Goal: Task Accomplishment & Management: Use online tool/utility

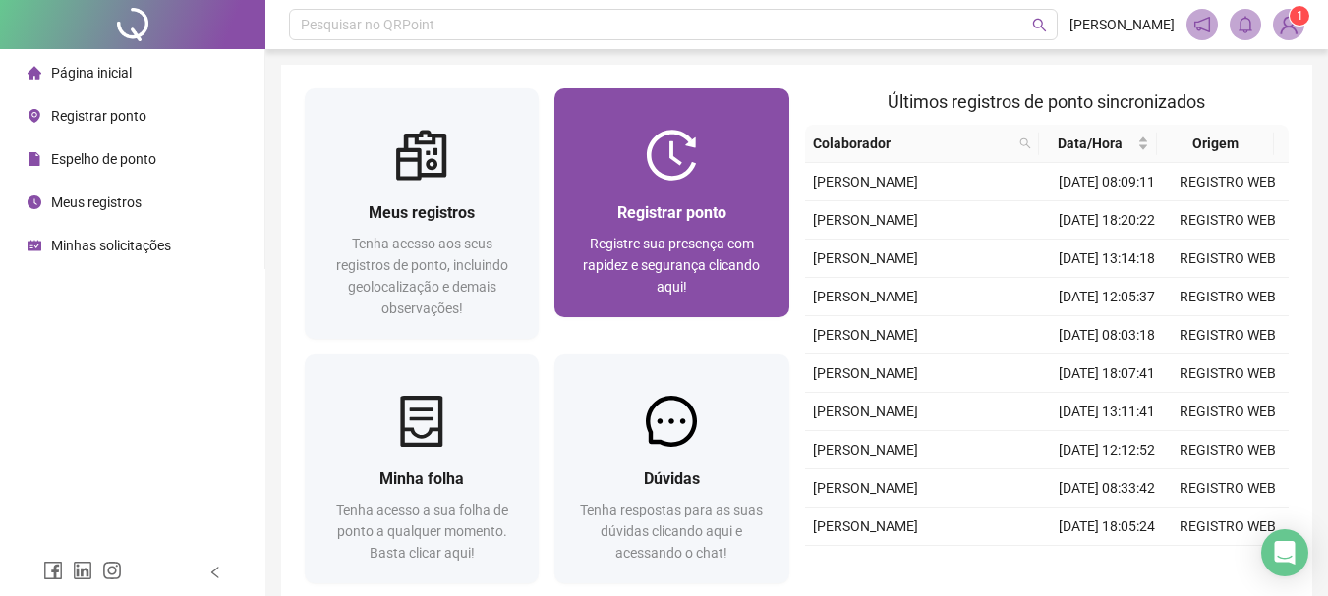
click at [601, 229] on div "Registrar ponto Registre sua presença com rapidez e segurança clicando aqui!" at bounding box center [671, 248] width 187 height 97
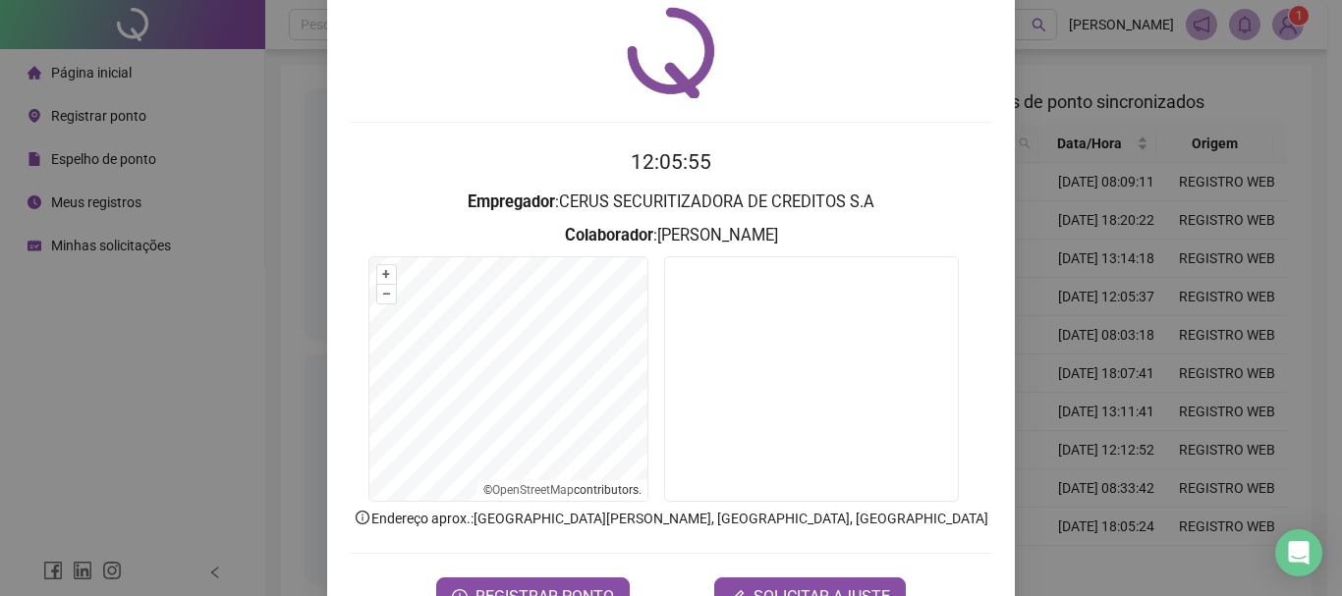
scroll to position [98, 0]
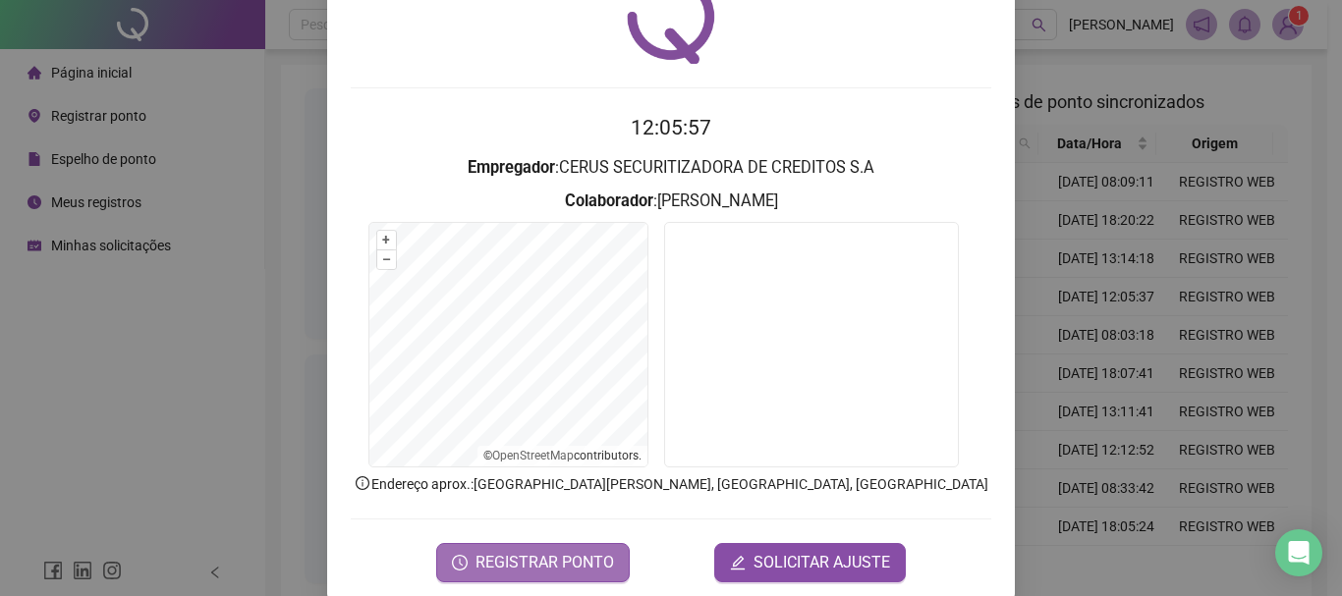
click at [577, 570] on span "REGISTRAR PONTO" at bounding box center [545, 563] width 139 height 24
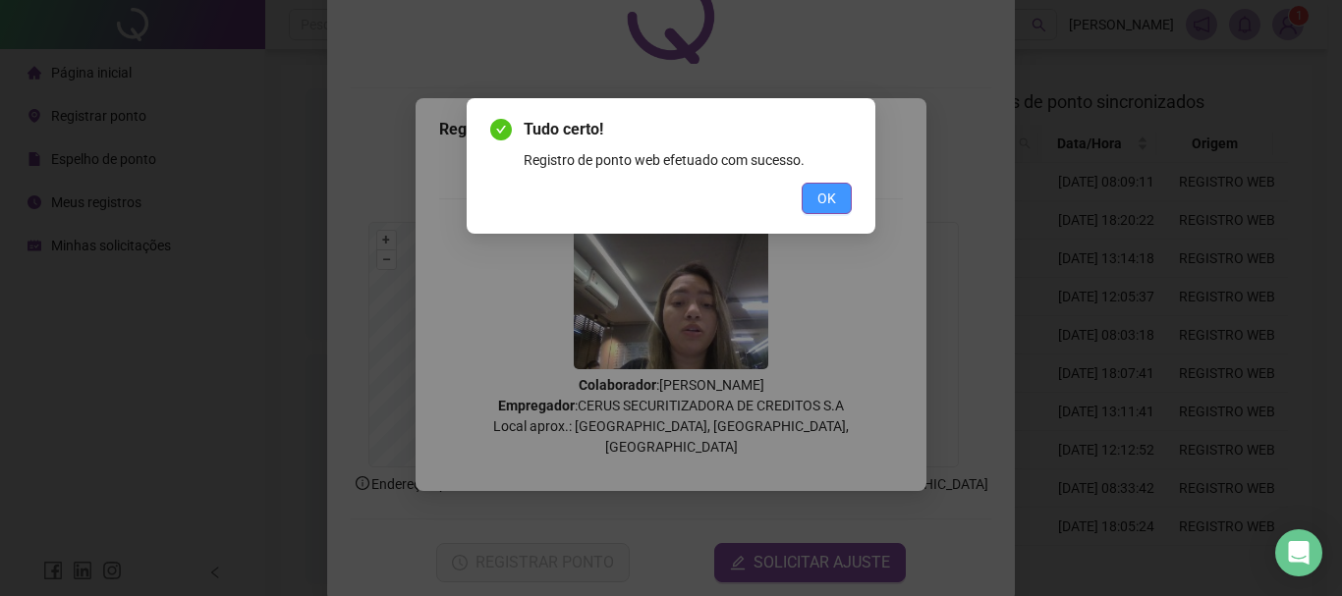
click at [826, 200] on span "OK" at bounding box center [827, 199] width 19 height 22
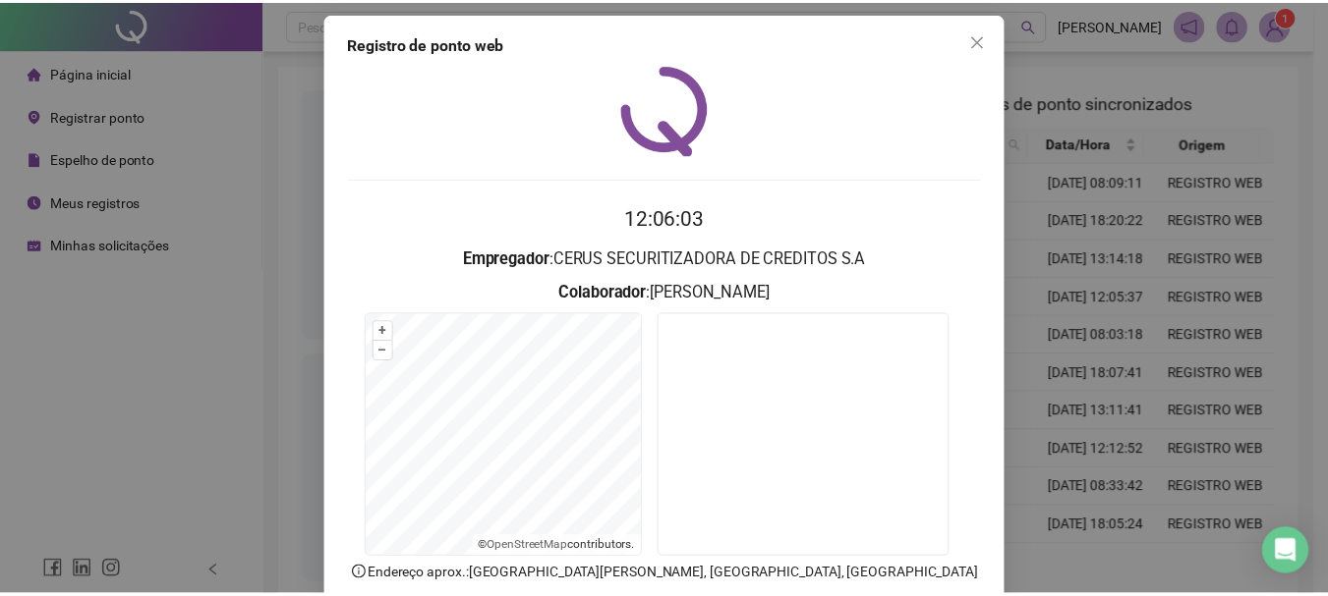
scroll to position [0, 0]
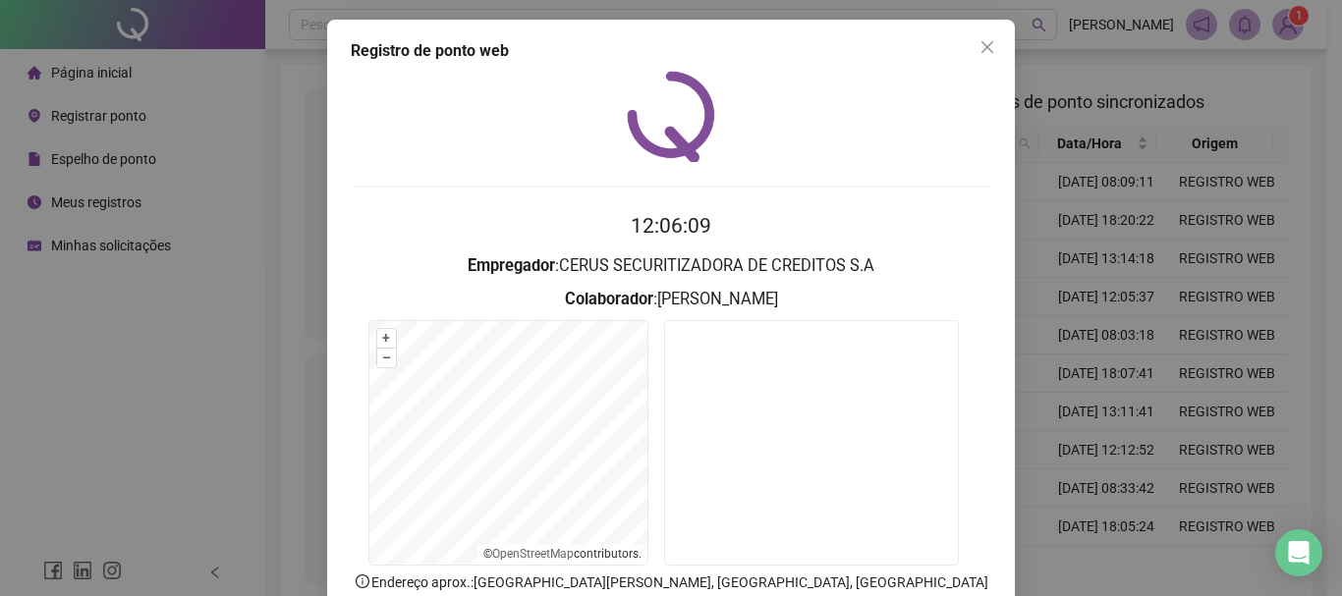
click at [1100, 351] on div "Registro de ponto web 12:06:09 Empregador : CERUS SECURITIZADORA DE CREDITOS S.…" at bounding box center [671, 298] width 1342 height 596
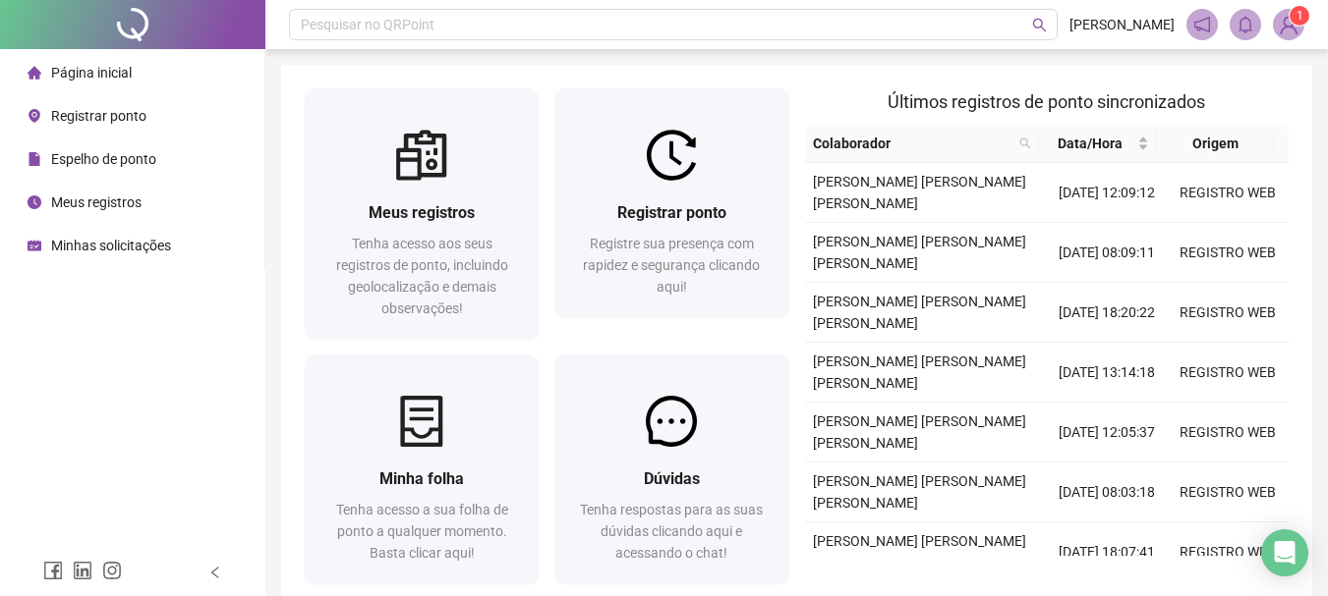
click at [148, 165] on span "Espelho de ponto" at bounding box center [103, 159] width 105 height 16
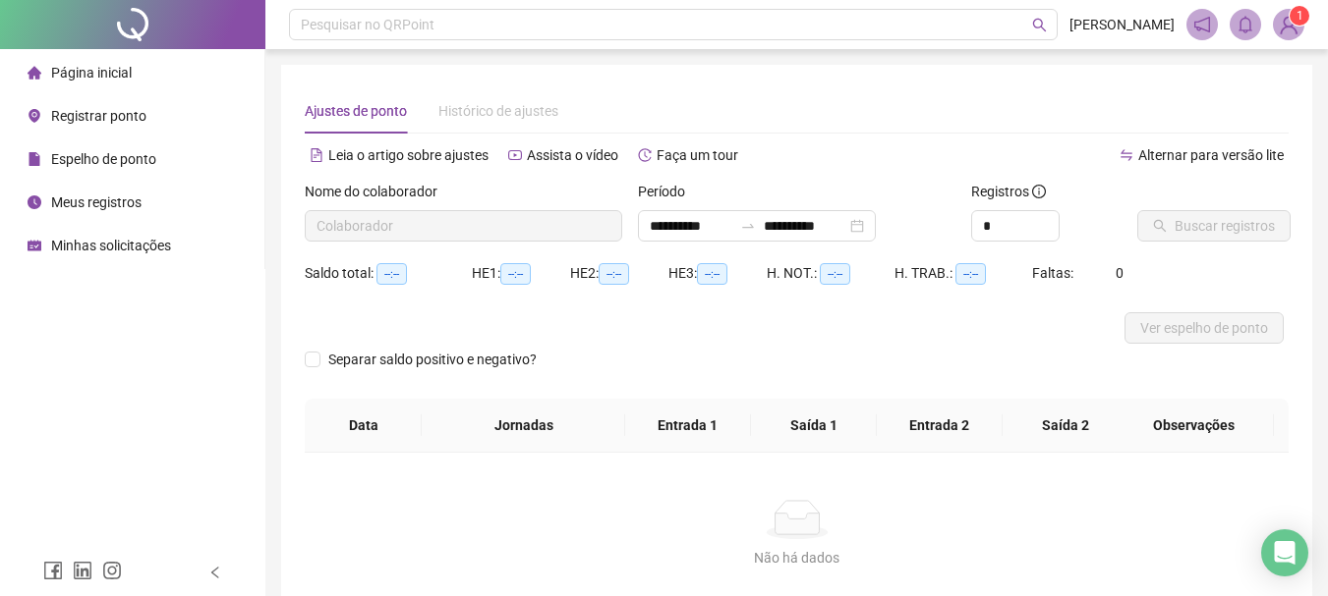
type input "**********"
click at [1259, 233] on span "Buscar registros" at bounding box center [1224, 226] width 100 height 22
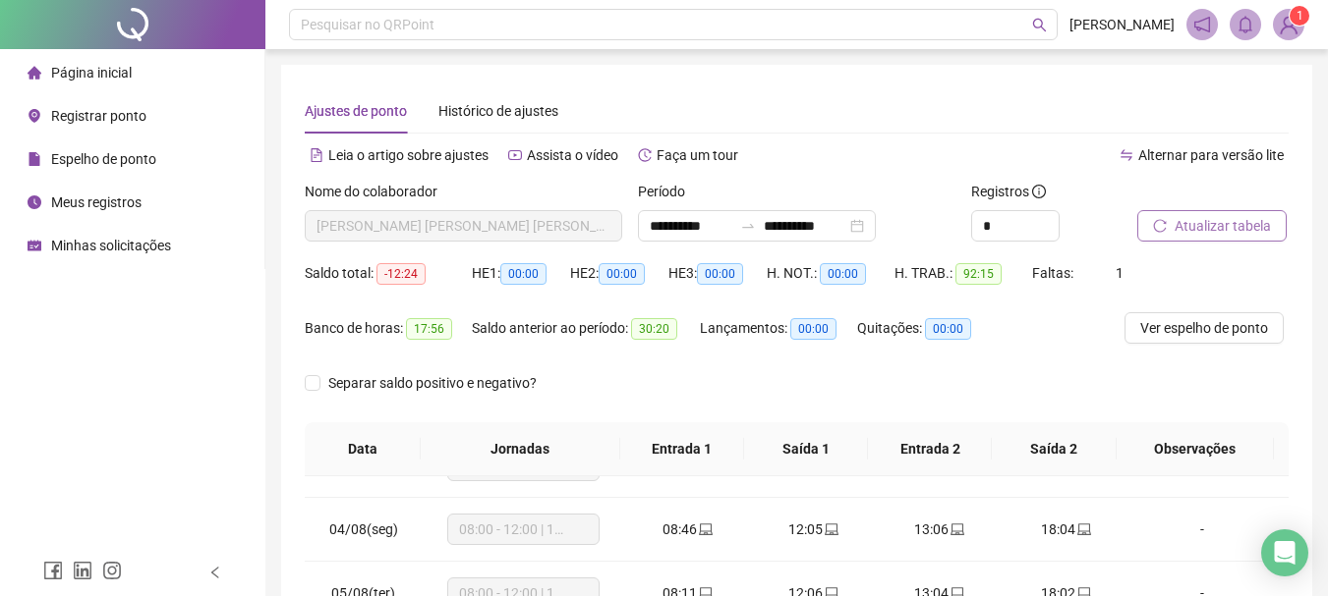
scroll to position [197, 0]
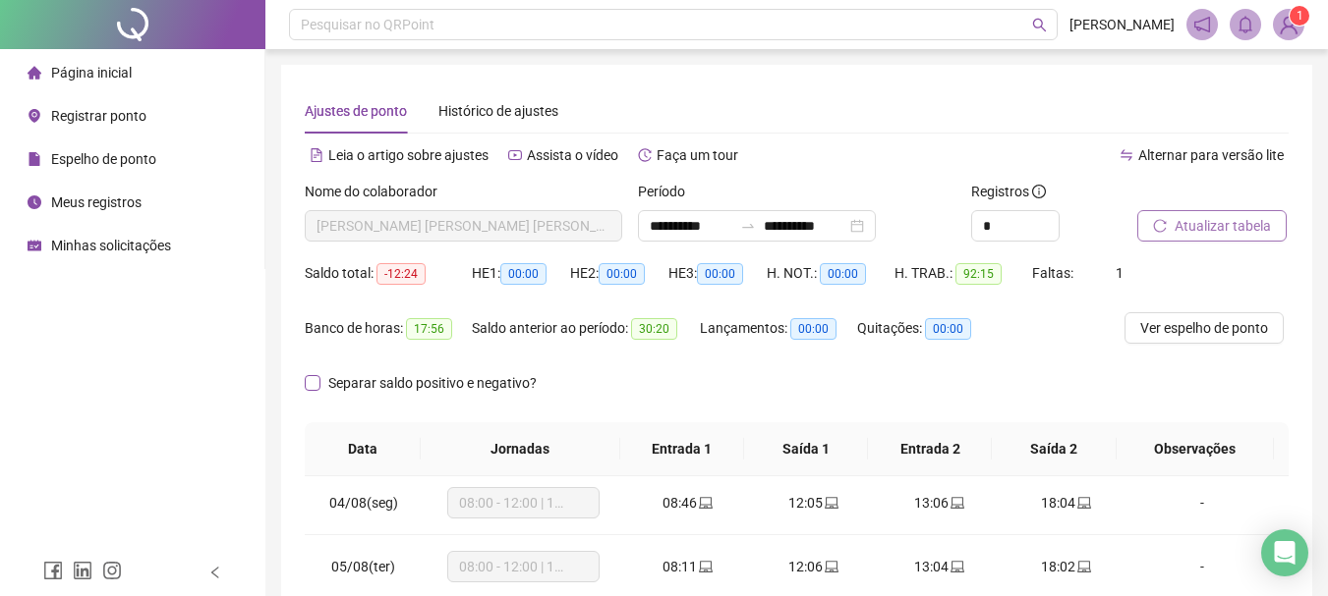
click at [495, 385] on span "Separar saldo positivo e negativo?" at bounding box center [432, 383] width 224 height 22
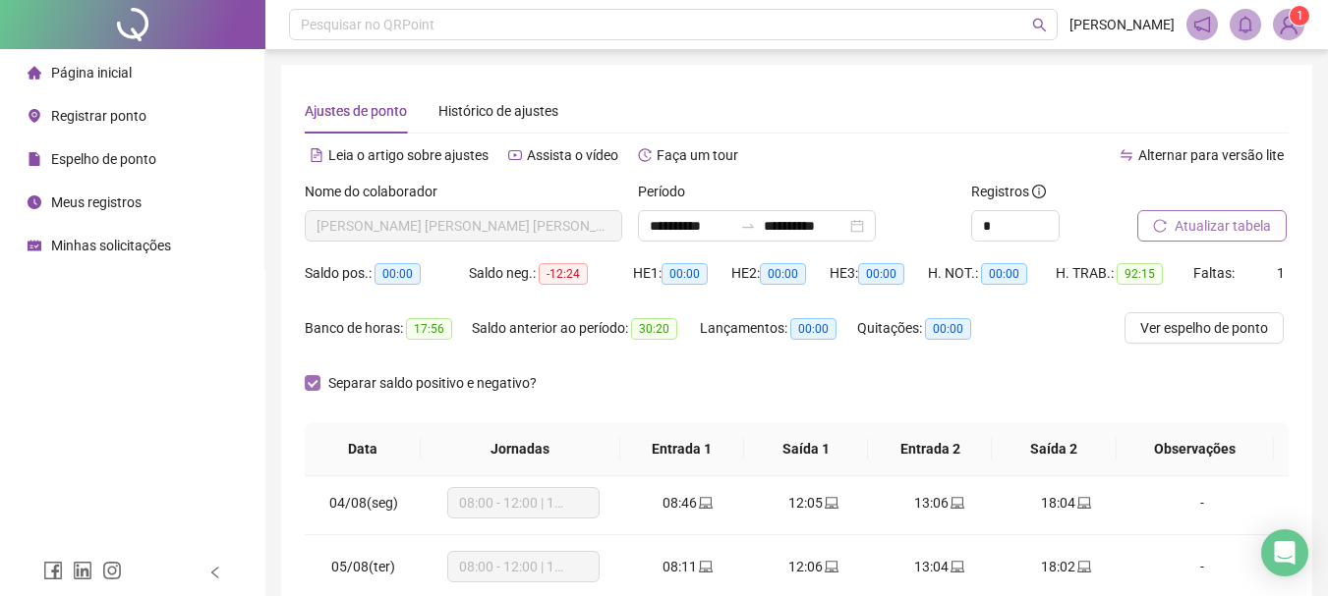
click at [393, 383] on span "Separar saldo positivo e negativo?" at bounding box center [432, 383] width 224 height 22
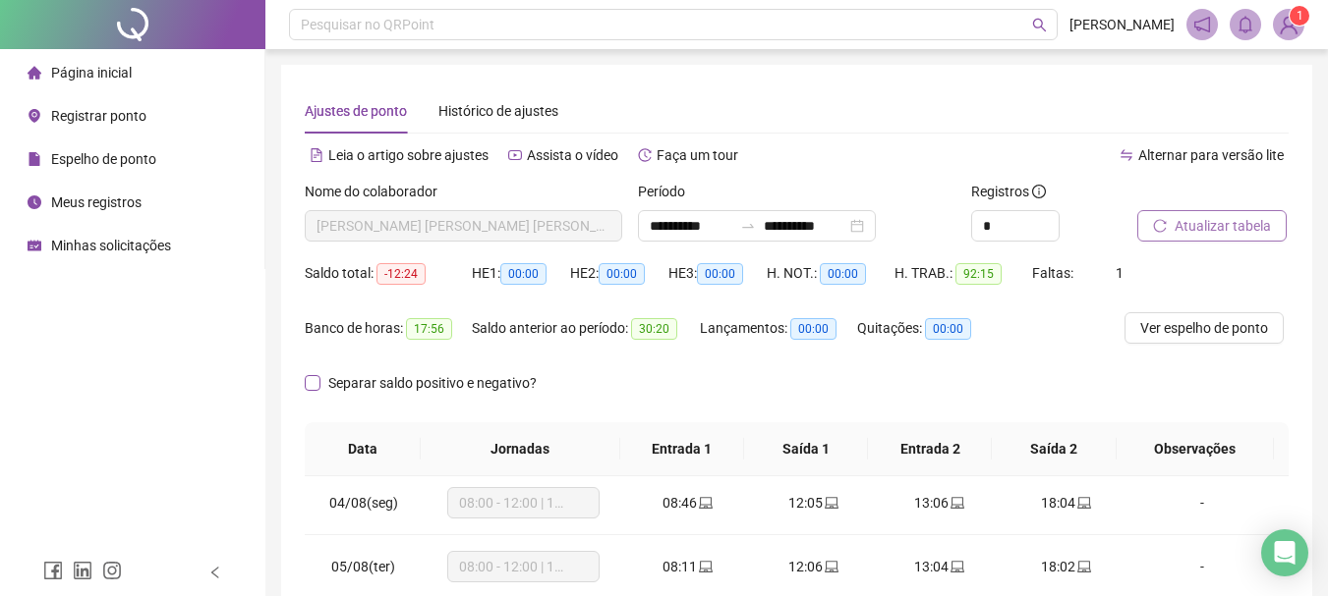
click at [392, 382] on span "Separar saldo positivo e negativo?" at bounding box center [432, 383] width 224 height 22
